Goal: Transaction & Acquisition: Download file/media

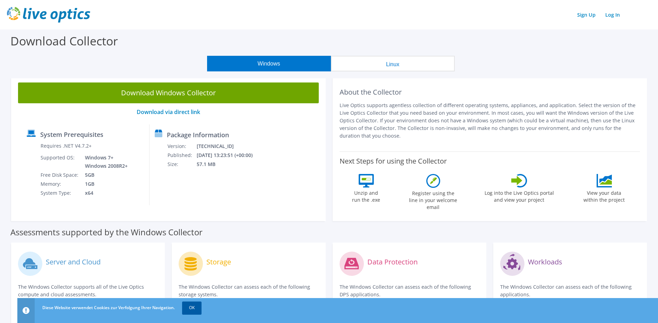
click at [198, 306] on link "OK" at bounding box center [191, 308] width 19 height 12
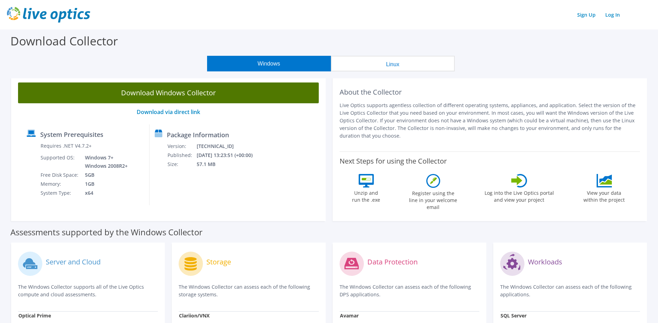
click at [281, 99] on link "Download Windows Collector" at bounding box center [168, 93] width 301 height 21
click at [257, 100] on link "Download Windows Collector" at bounding box center [168, 93] width 301 height 21
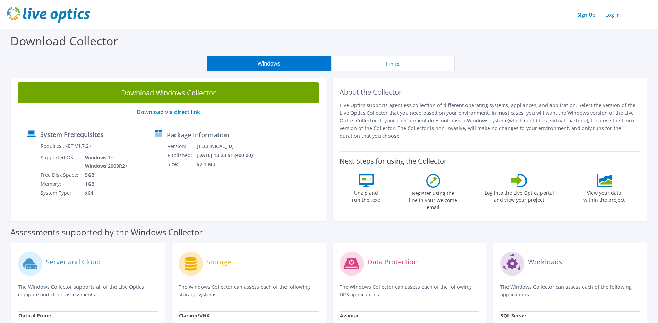
click at [488, 117] on p "Live Optics supports agentless collection of different operating systems, appli…" at bounding box center [489, 121] width 301 height 38
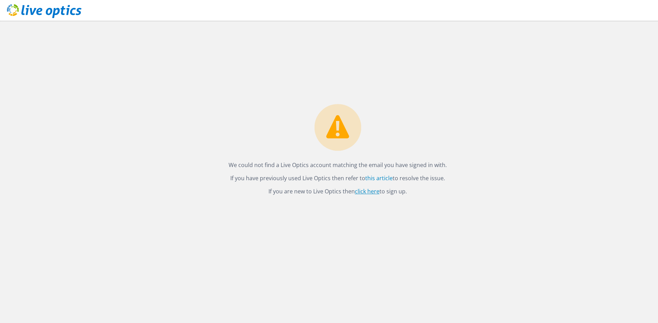
click at [362, 193] on link "click here" at bounding box center [367, 192] width 25 height 8
